Goal: Task Accomplishment & Management: Use online tool/utility

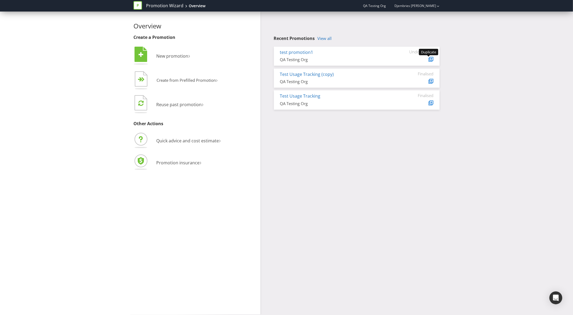
click at [429, 58] on icon at bounding box center [431, 59] width 4 height 4
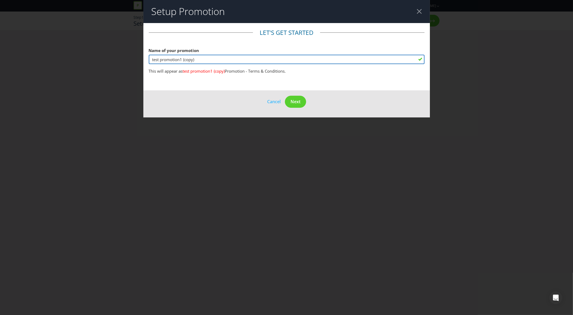
drag, startPoint x: 181, startPoint y: 59, endPoint x: 212, endPoint y: 60, distance: 31.4
click at [212, 60] on input "test promotion1 (copy)" at bounding box center [287, 59] width 276 height 9
type input "test promotion 2"
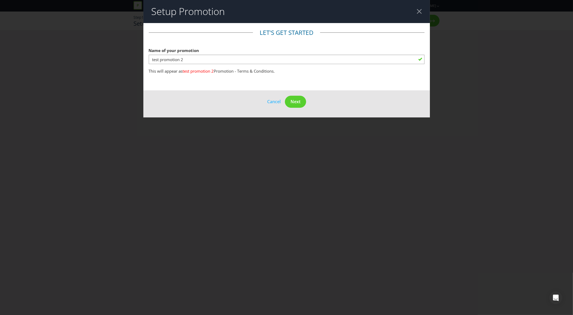
click at [237, 83] on main "Let's get started Name of your promotion test promotion 2 This will appear as t…" at bounding box center [286, 56] width 286 height 67
click at [289, 101] on button "Next" at bounding box center [295, 102] width 21 height 12
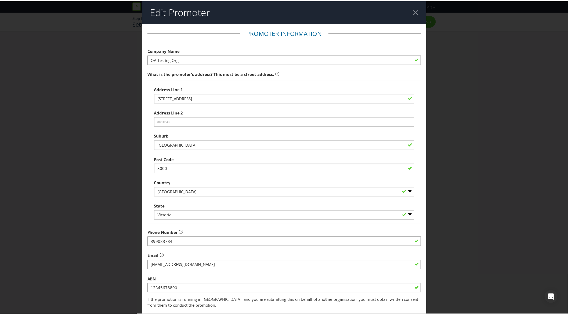
scroll to position [35, 0]
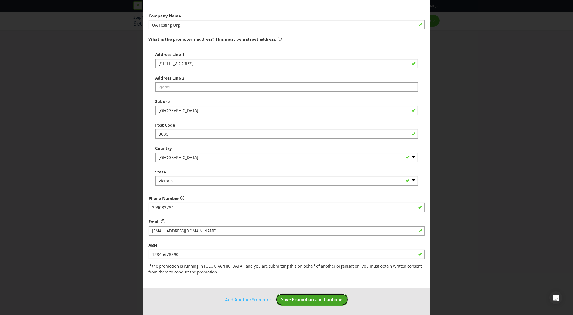
click at [285, 299] on span "Save Promotion and Continue" at bounding box center [311, 300] width 61 height 6
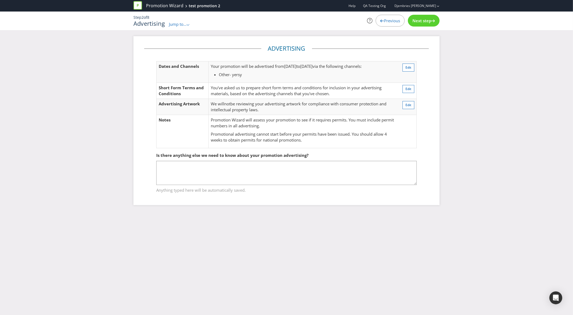
click at [186, 24] on span "Jump to..." at bounding box center [178, 23] width 18 height 5
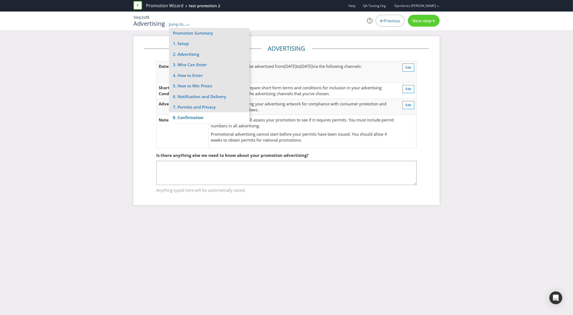
click at [185, 115] on li "8. Confirmation" at bounding box center [209, 117] width 81 height 10
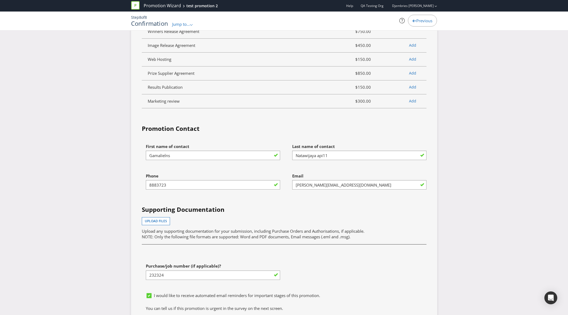
scroll to position [1382, 0]
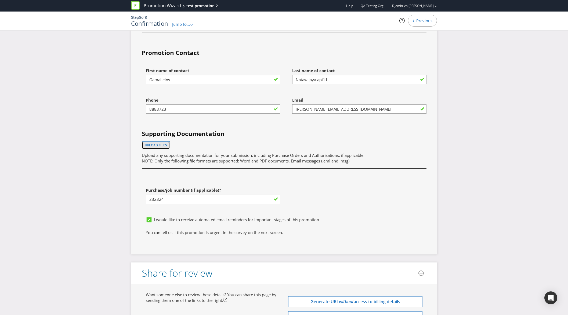
click at [150, 143] on span "Upload files" at bounding box center [156, 145] width 22 height 5
